Goal: Task Accomplishment & Management: Use online tool/utility

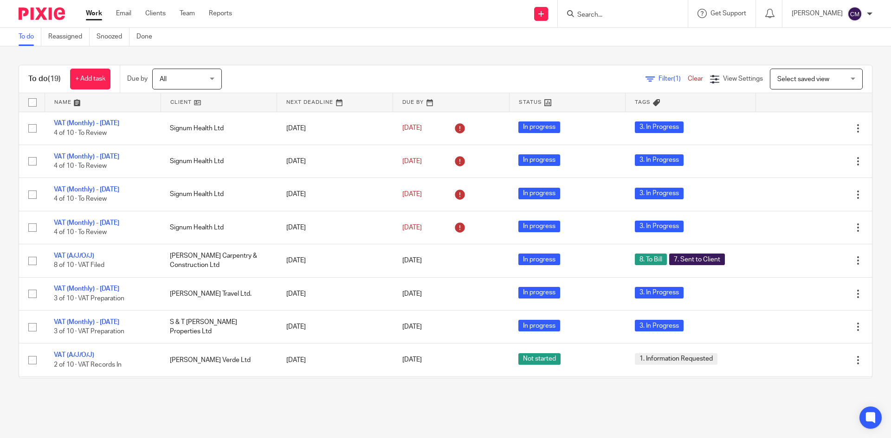
scroll to position [412, 0]
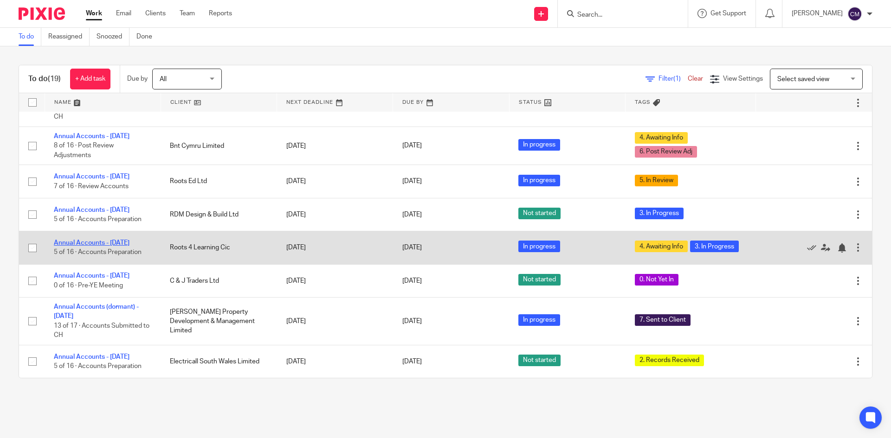
click at [82, 244] on link "Annual Accounts - [DATE]" at bounding box center [92, 243] width 76 height 6
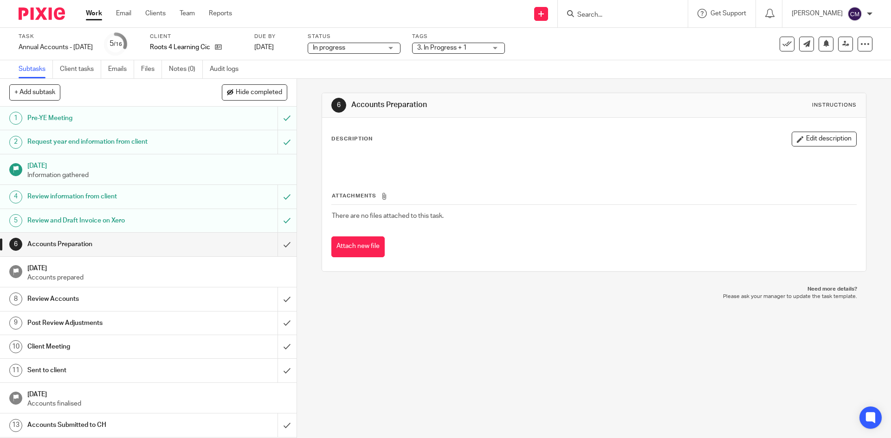
click at [451, 45] on span "3. In Progress + 1" at bounding box center [442, 48] width 50 height 6
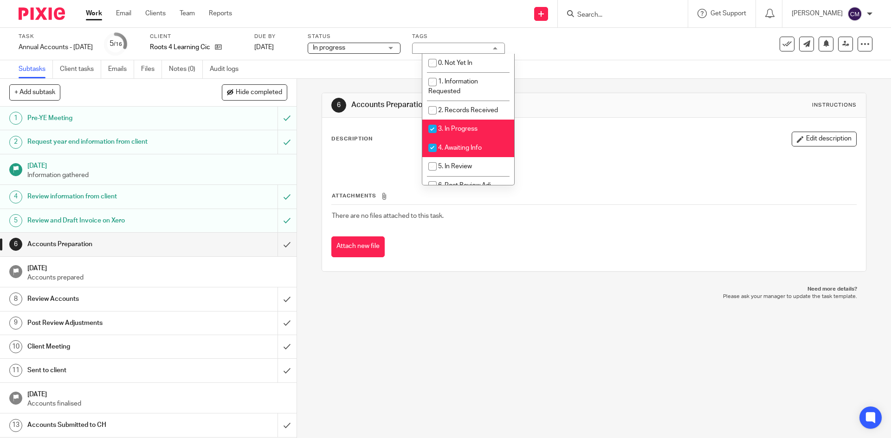
click at [459, 128] on span "3. In Progress" at bounding box center [457, 129] width 39 height 6
checkbox input "false"
click at [460, 148] on span "4. Awaiting Info" at bounding box center [460, 148] width 44 height 6
checkbox input "false"
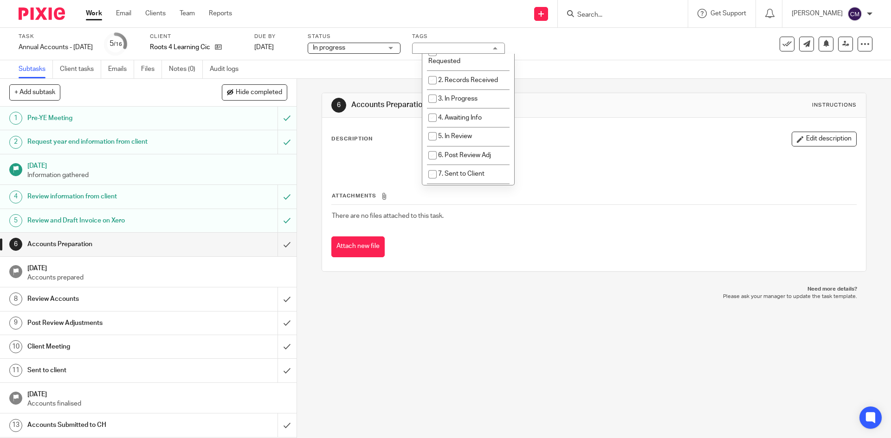
scroll to position [46, 0]
click at [456, 123] on span "5. In Review" at bounding box center [455, 120] width 34 height 6
checkbox input "true"
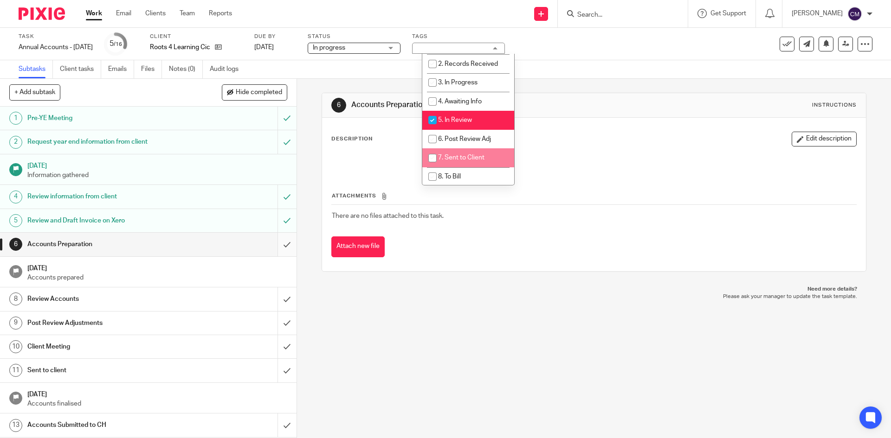
click at [279, 247] on input "submit" at bounding box center [148, 244] width 296 height 23
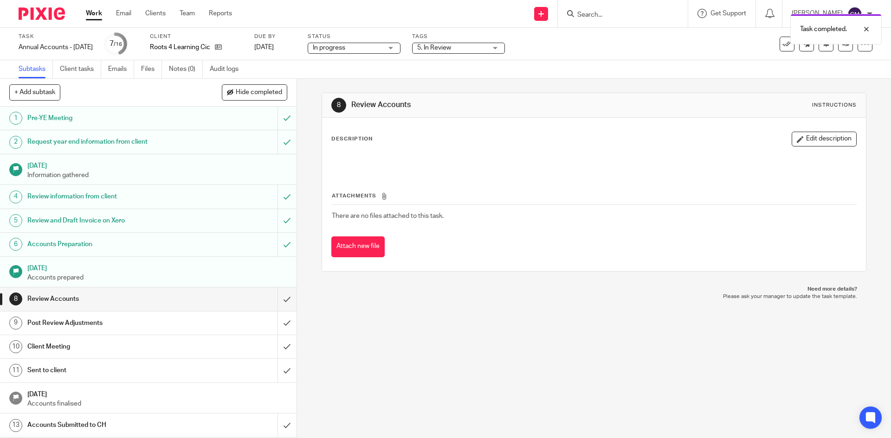
click at [96, 16] on link "Work" at bounding box center [94, 13] width 16 height 9
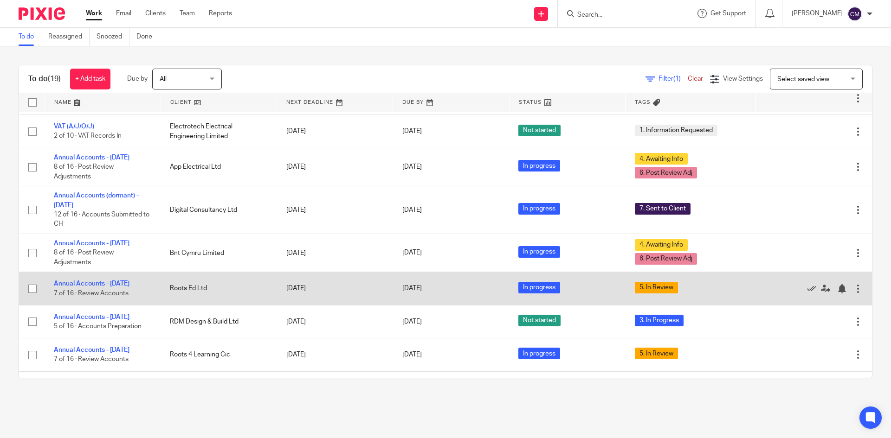
scroll to position [412, 0]
